Goal: Task Accomplishment & Management: Complete application form

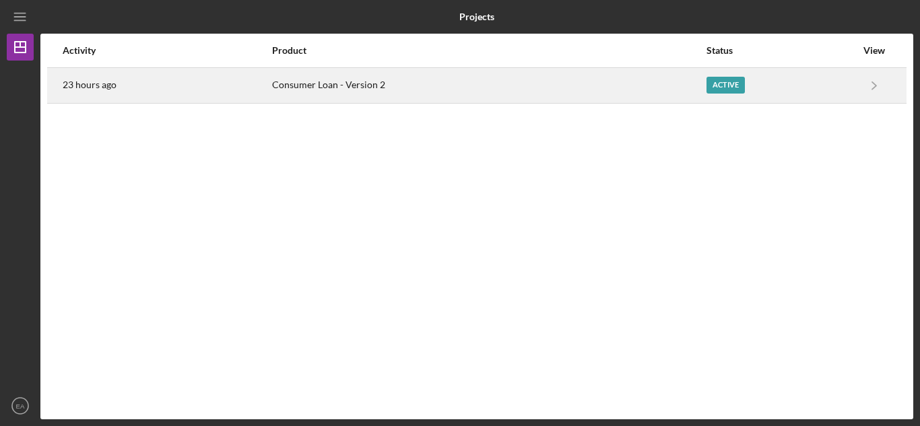
click at [727, 84] on div "Active" at bounding box center [726, 85] width 38 height 17
click at [721, 76] on div "Active" at bounding box center [782, 86] width 150 height 34
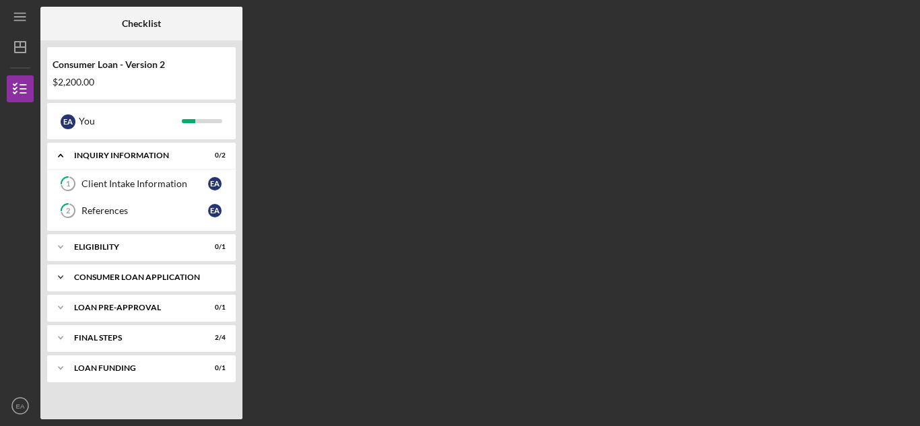
click at [162, 275] on div "Consumer Loan Application" at bounding box center [146, 278] width 145 height 8
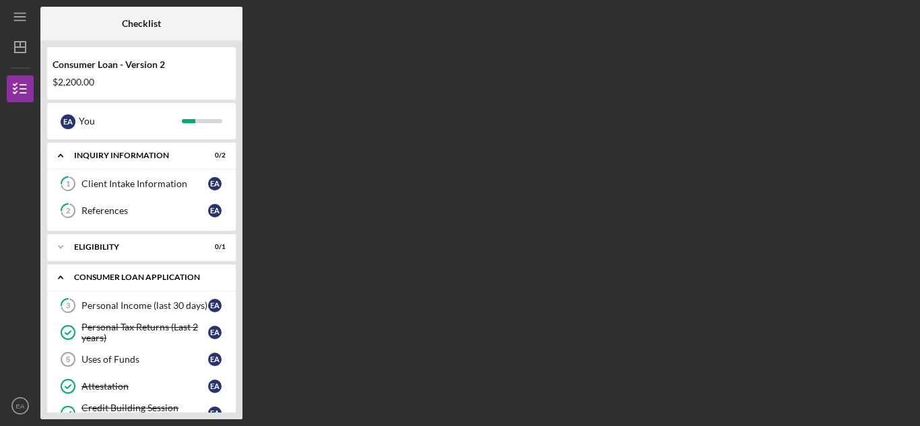
click at [162, 275] on div "Consumer Loan Application" at bounding box center [146, 278] width 145 height 8
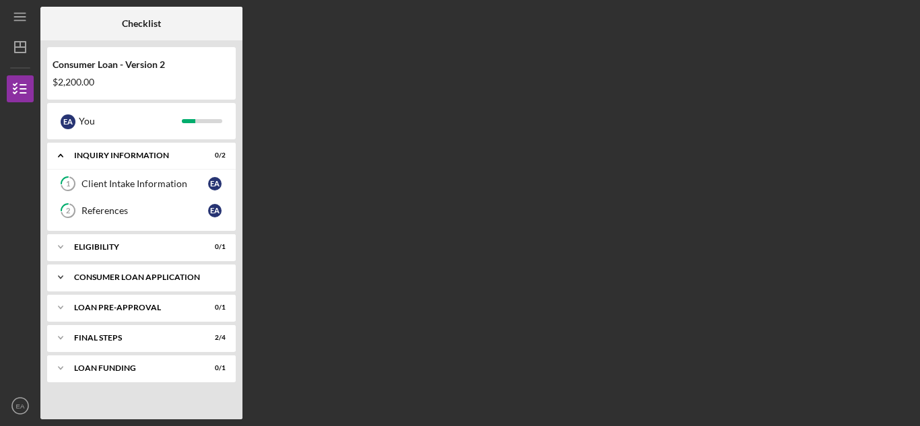
click at [163, 269] on div "Icon/Expander Consumer Loan Application 3 / 6" at bounding box center [141, 277] width 189 height 27
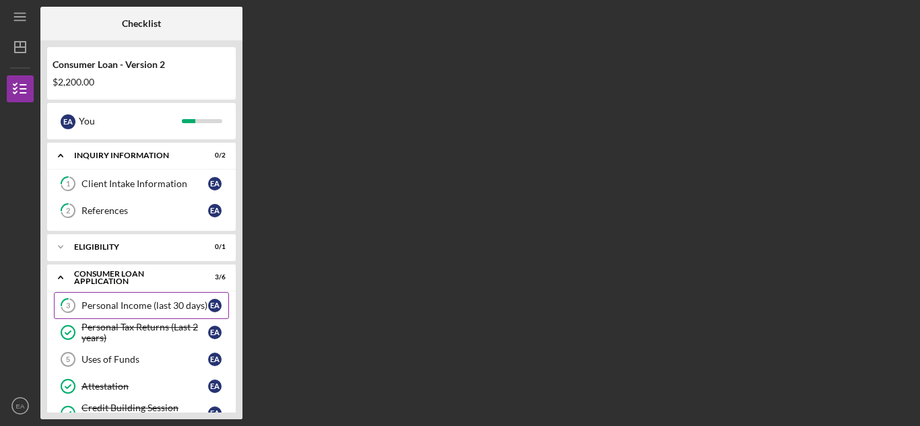
click at [141, 304] on div "Personal Income (last 30 days)" at bounding box center [145, 305] width 127 height 11
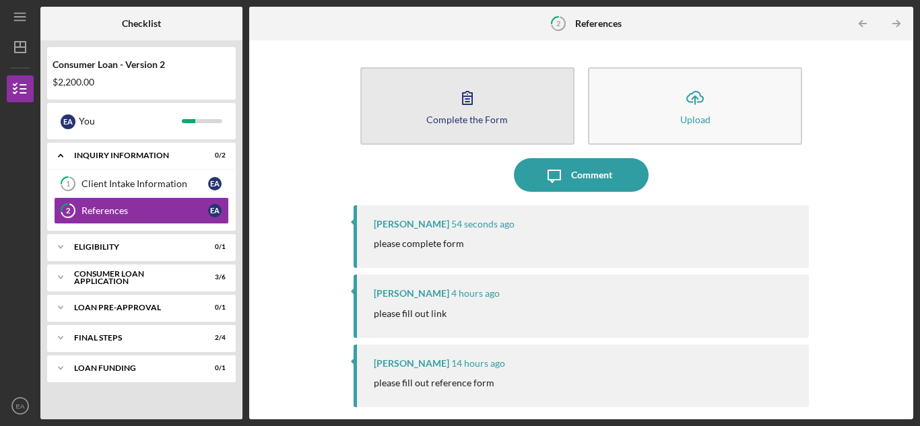
click at [455, 108] on icon "button" at bounding box center [468, 98] width 34 height 34
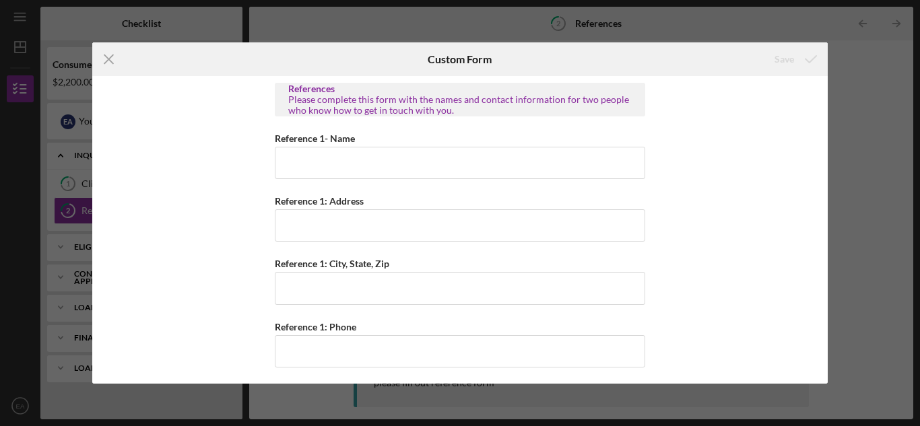
click at [455, 108] on div "Please complete this form with the names and contact information for two people…" at bounding box center [460, 105] width 344 height 22
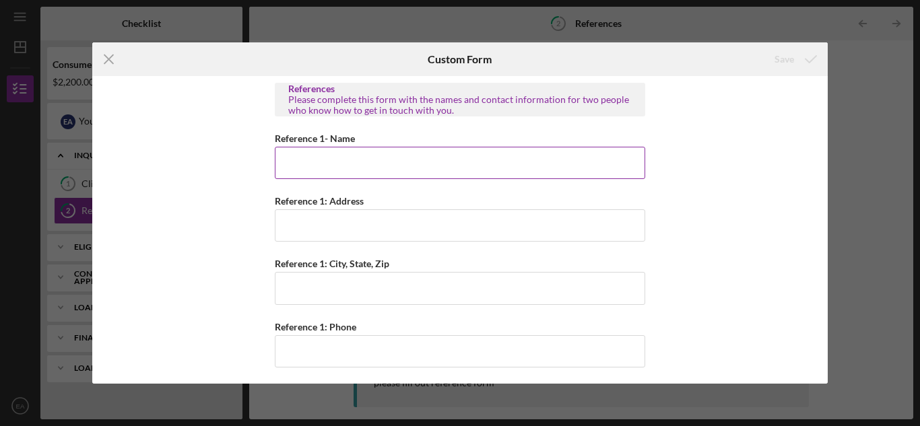
click at [325, 170] on input "Reference 1- Name" at bounding box center [460, 163] width 371 height 32
type input "[PERSON_NAME] [PERSON_NAME]"
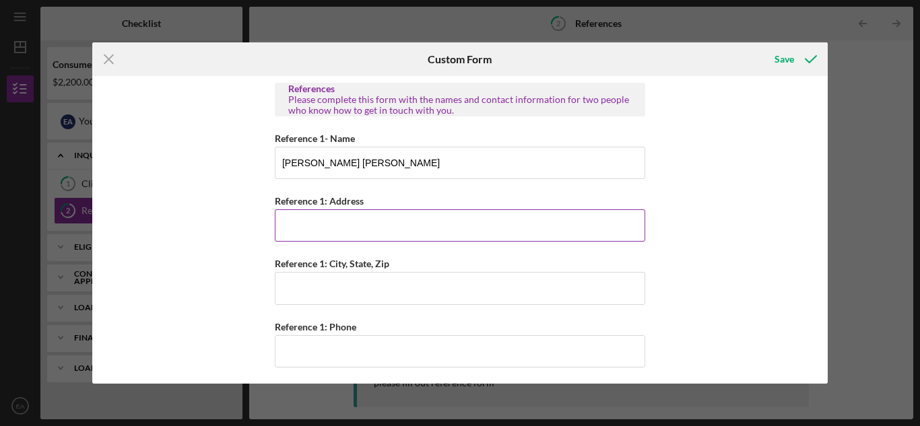
click at [294, 224] on input "Reference 1: Address" at bounding box center [460, 226] width 371 height 32
click at [313, 232] on input "Reference 1: Address" at bounding box center [460, 226] width 371 height 32
click at [305, 225] on input "Reference 1: Address" at bounding box center [460, 226] width 371 height 32
click at [115, 62] on icon "Icon/Menu Close" at bounding box center [109, 59] width 34 height 34
